Goal: Find contact information: Find contact information

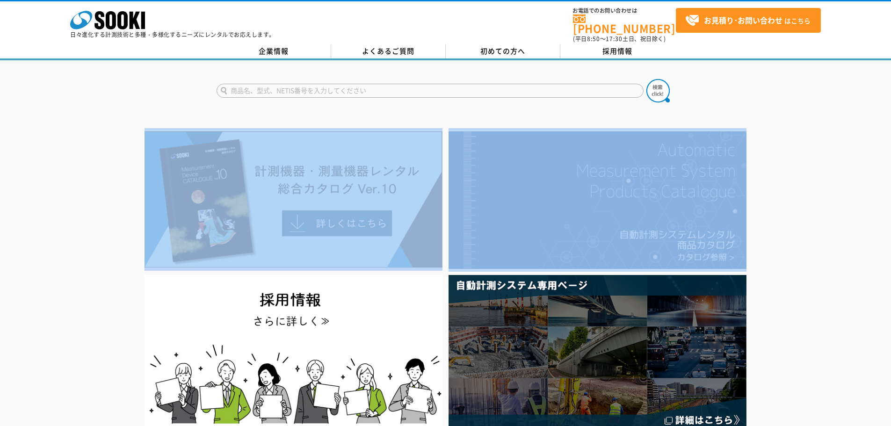
drag, startPoint x: 327, startPoint y: 117, endPoint x: 812, endPoint y: 271, distance: 508.6
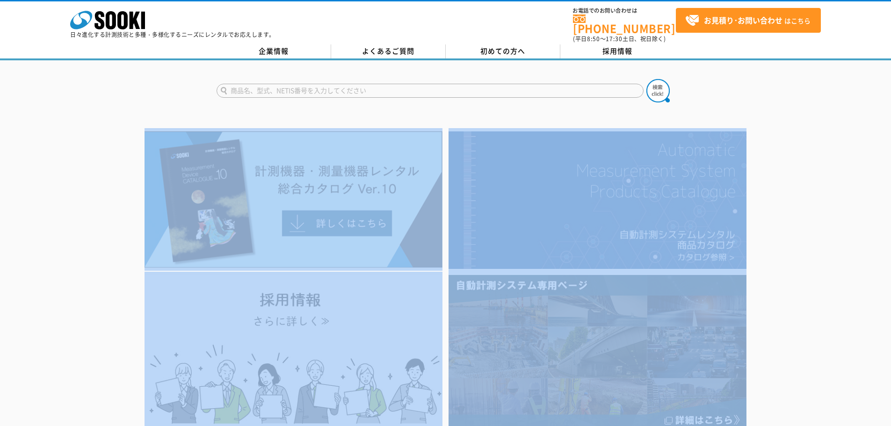
drag, startPoint x: 812, startPoint y: 271, endPoint x: 809, endPoint y: 277, distance: 6.7
click at [812, 271] on div at bounding box center [445, 280] width 891 height 304
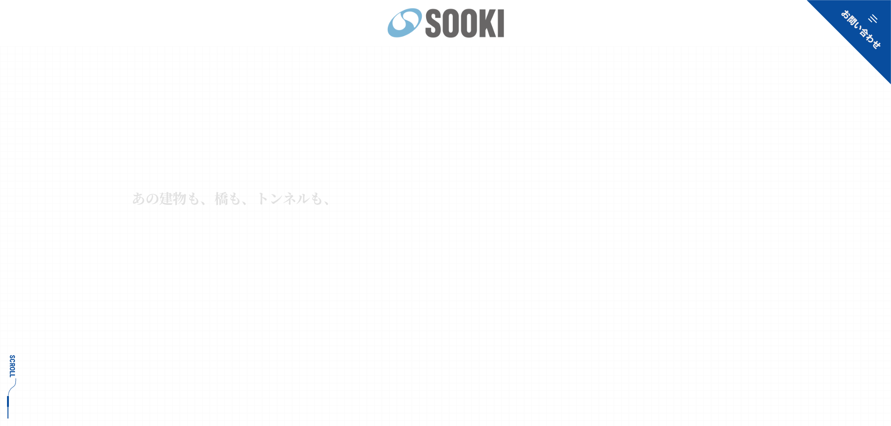
click at [475, 34] on img at bounding box center [445, 22] width 117 height 30
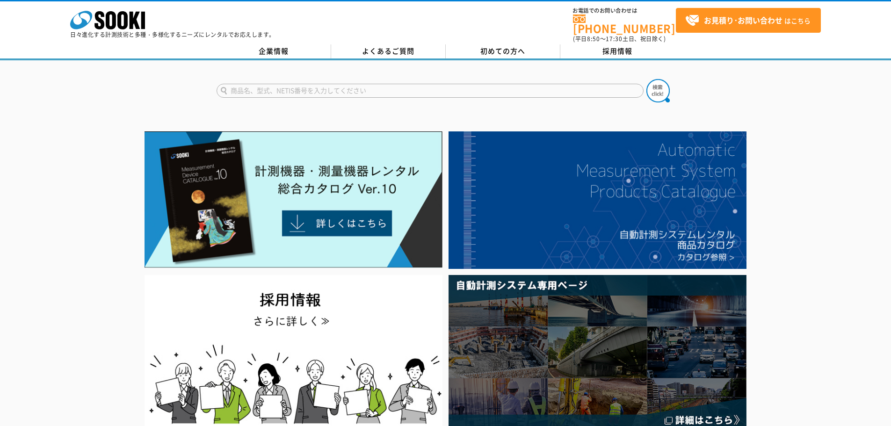
drag, startPoint x: 0, startPoint y: 0, endPoint x: 633, endPoint y: 90, distance: 639.1
click at [633, 90] on input "text" at bounding box center [430, 91] width 427 height 14
type input "商品名、型式、NETIS番号を入力してください"
click at [136, 25] on polygon at bounding box center [135, 20] width 11 height 17
drag, startPoint x: 184, startPoint y: 32, endPoint x: 56, endPoint y: 22, distance: 129.1
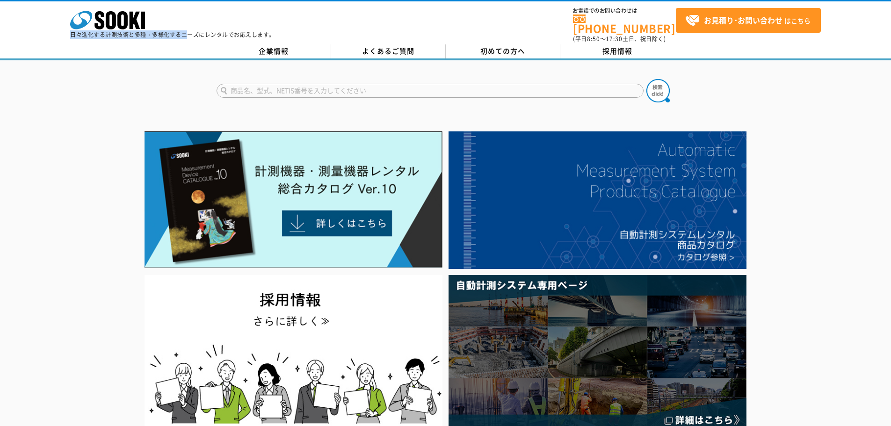
click at [41, 13] on div "株式会社 ソーキ spMenu 日々進化する計測技術と多種・多様化するニーズにレンタルでお応えします。 お電話でのお問い合わせは 0120-856-990 (…" at bounding box center [445, 22] width 891 height 42
click at [63, 25] on div "株式会社 ソーキ spMenu 日々進化する計測技術と多種・多様化するニーズにレンタルでお応えします。 お電話でのお問い合わせは 0120-856-990 (…" at bounding box center [445, 22] width 891 height 42
drag, startPoint x: 117, startPoint y: 19, endPoint x: 100, endPoint y: 86, distance: 69.1
click at [100, 86] on div at bounding box center [445, 82] width 891 height 45
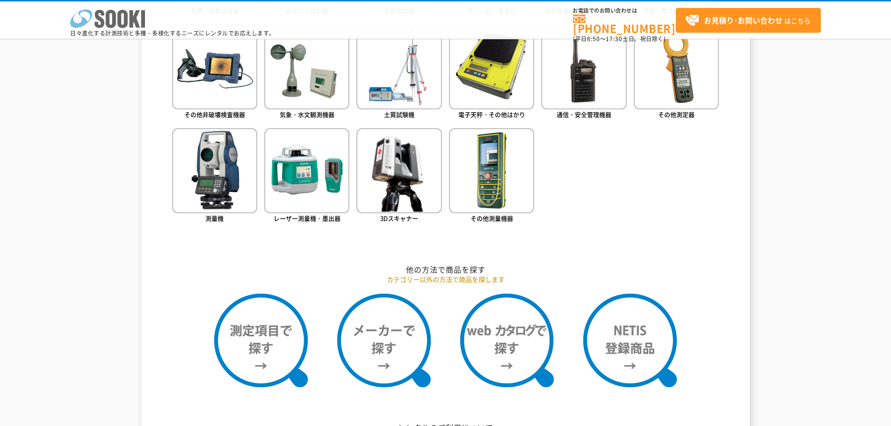
scroll to position [514, 0]
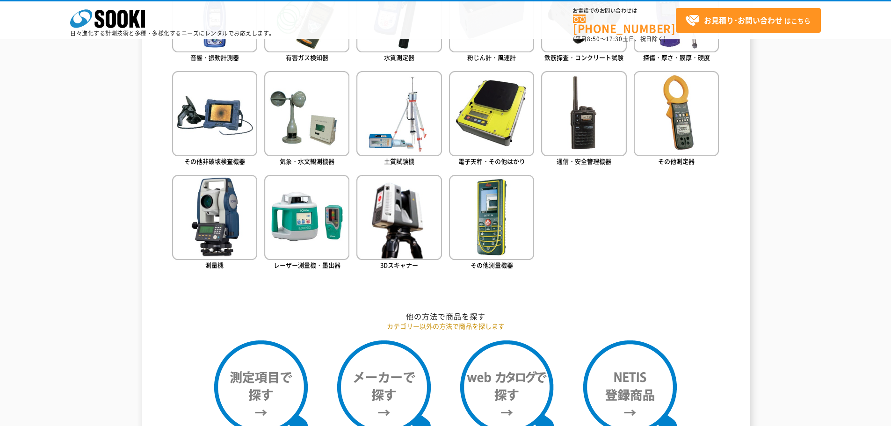
click at [83, 91] on div "測量機・測定器・計測器 レンタル商品を探す レンタル商品カテゴリーから探す 商品カテゴリーから商品を探します 音響・振動計測器 有害ガス検知器 水質測定器 粉…" at bounding box center [445, 296] width 891 height 795
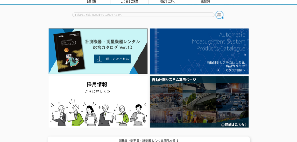
scroll to position [0, 0]
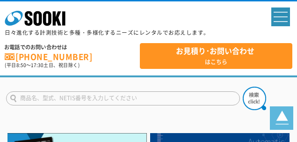
click at [45, 54] on link "[PHONE_NUMBER]" at bounding box center [70, 56] width 130 height 9
